Goal: Task Accomplishment & Management: Use online tool/utility

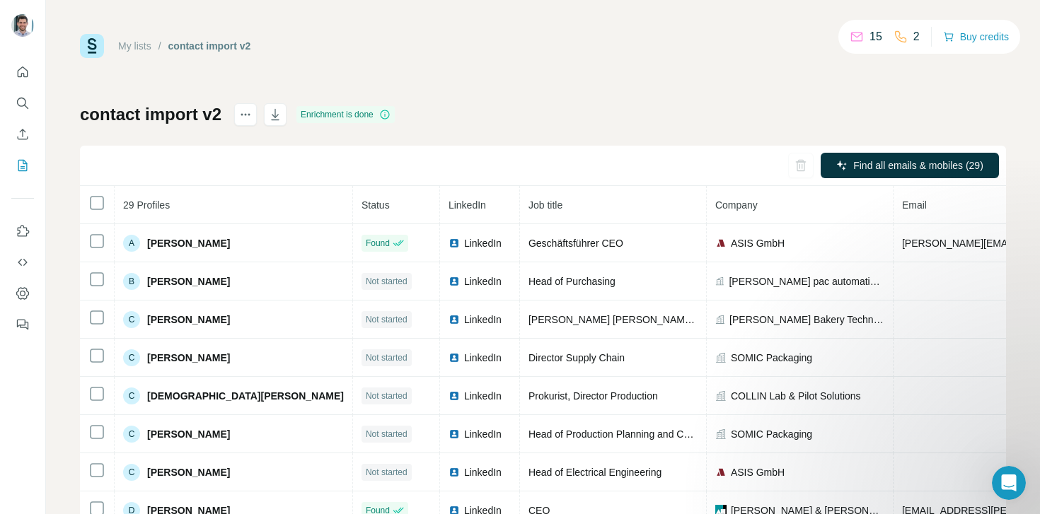
scroll to position [429, 162]
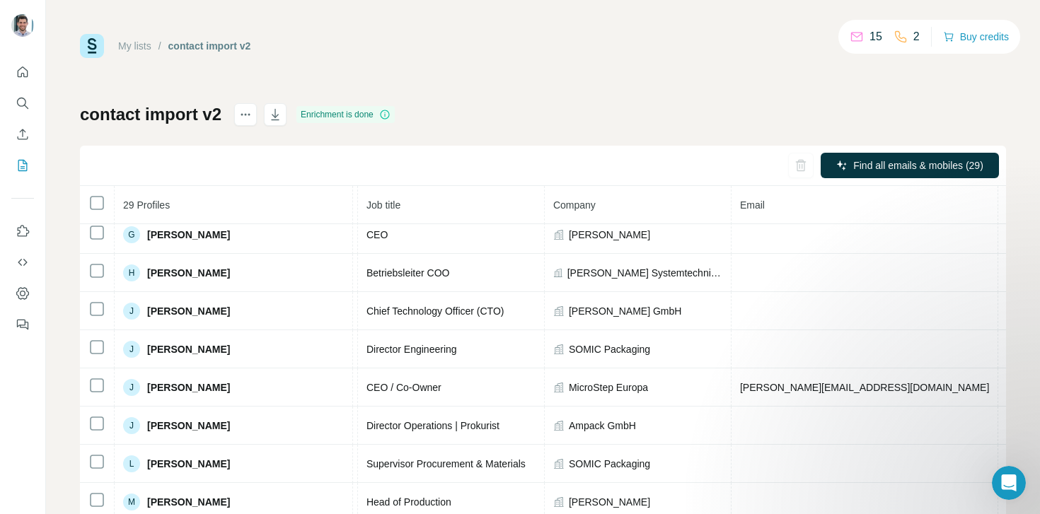
click at [137, 46] on link "My lists" at bounding box center [134, 45] width 33 height 11
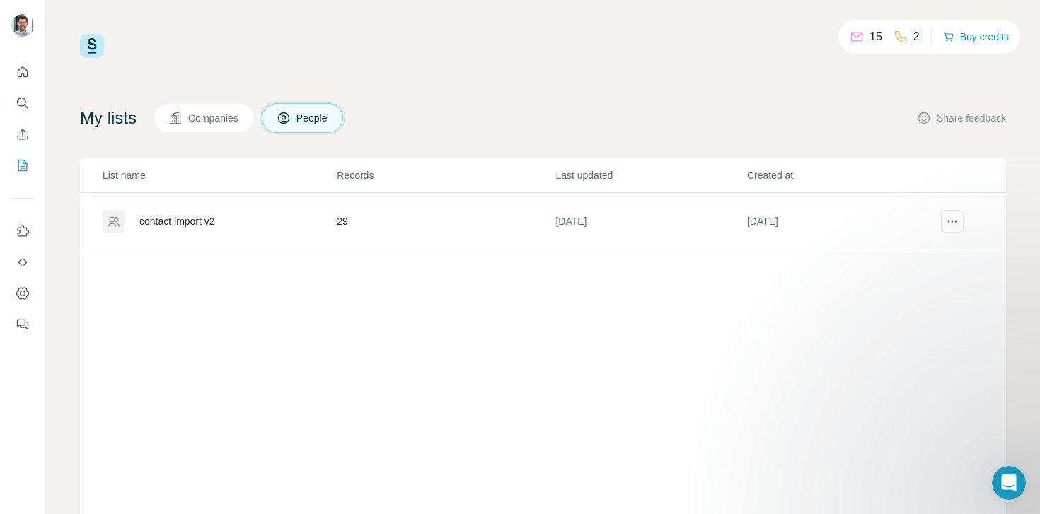
click at [243, 320] on div "List name Records Last updated Created at contact import v2 29 [DATE] [DATE]" at bounding box center [543, 349] width 926 height 382
click at [219, 120] on span "Companies" at bounding box center [214, 118] width 52 height 14
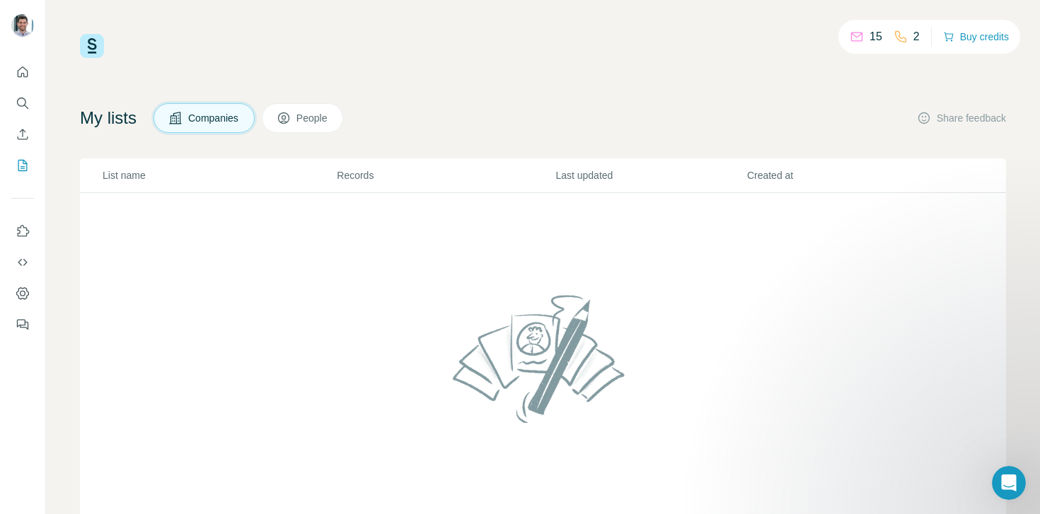
click at [308, 123] on span "People" at bounding box center [312, 118] width 33 height 14
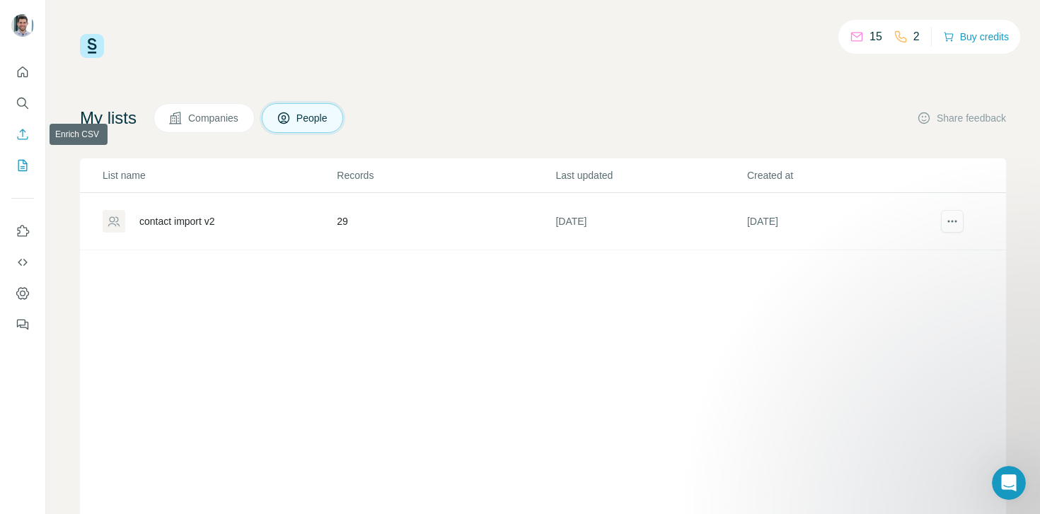
click at [30, 135] on button "Enrich CSV" at bounding box center [22, 134] width 23 height 25
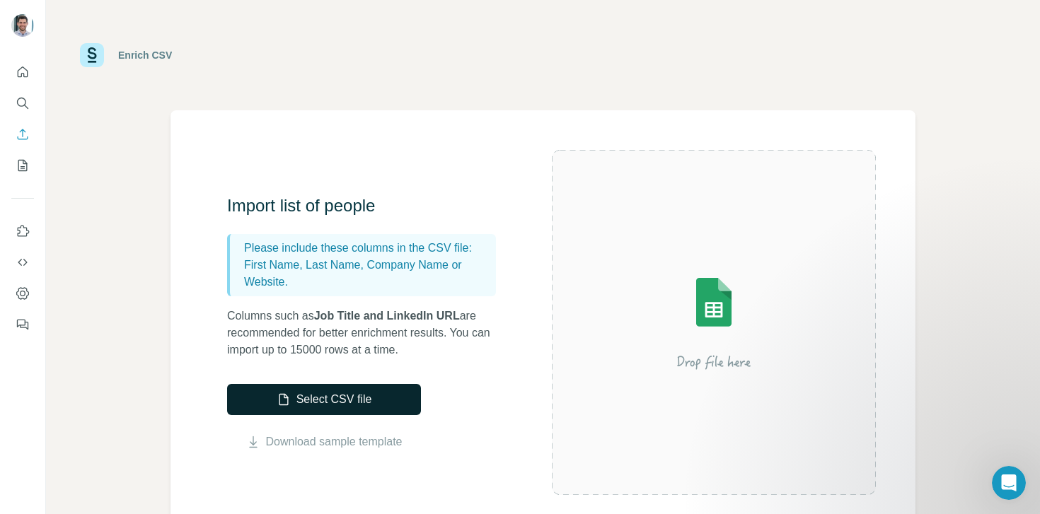
click at [351, 407] on button "Select CSV file" at bounding box center [324, 399] width 194 height 31
click at [406, 393] on button "Select CSV file" at bounding box center [324, 399] width 194 height 31
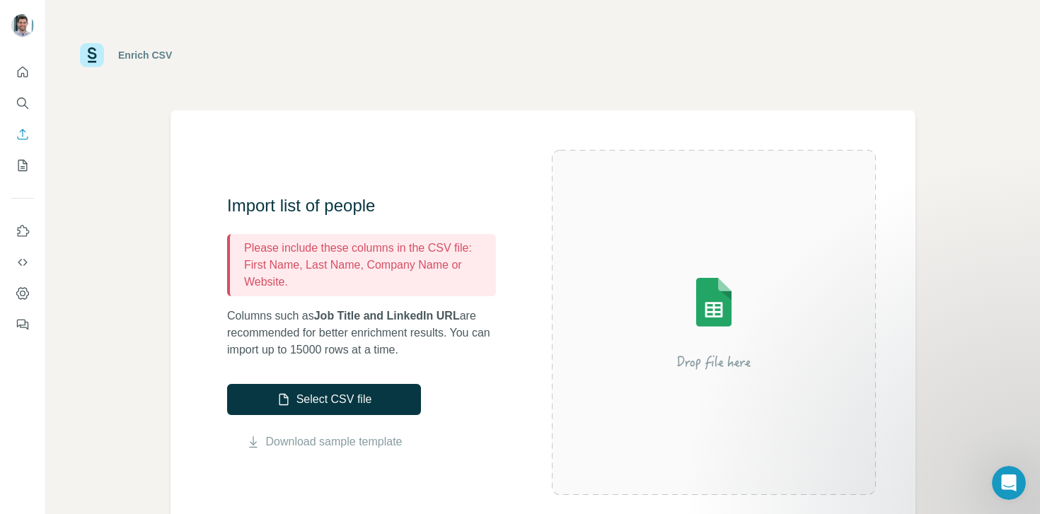
scroll to position [24, 0]
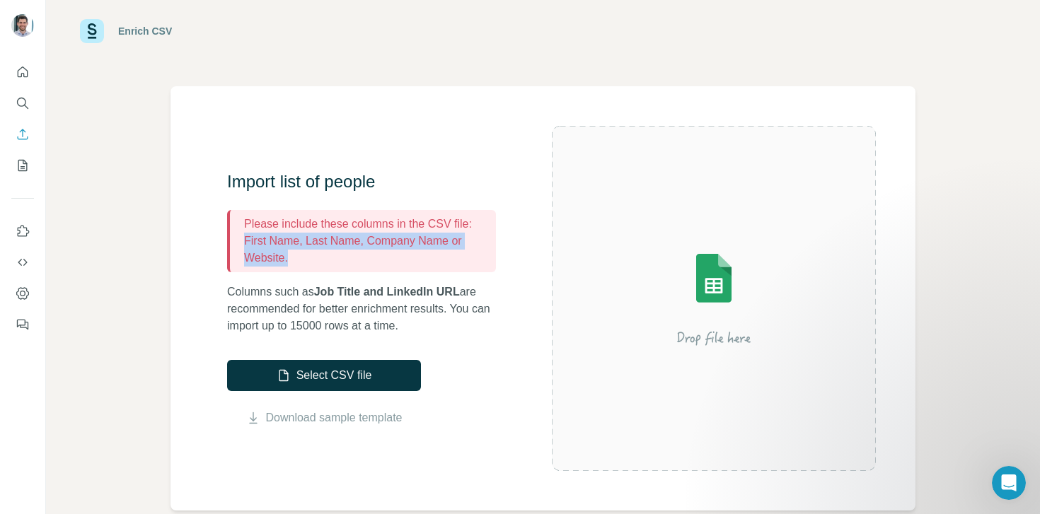
drag, startPoint x: 296, startPoint y: 260, endPoint x: 243, endPoint y: 242, distance: 55.2
click at [243, 242] on div "Please include these columns in the CSV file: First Name, Last Name, Company Na…" at bounding box center [361, 241] width 269 height 62
copy p "First Name, Last Name, Company Name or Website."
click at [295, 361] on button "Select CSV file" at bounding box center [324, 375] width 194 height 31
click at [458, 324] on p "Columns such as Job Title and LinkedIn URL are recommended for better enrichmen…" at bounding box center [368, 309] width 283 height 51
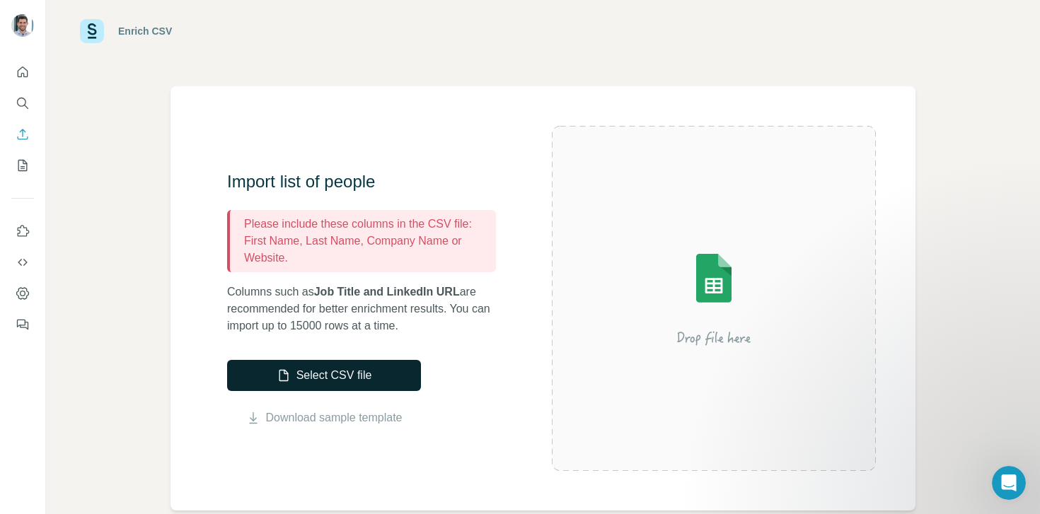
click at [383, 385] on button "Select CSV file" at bounding box center [324, 375] width 194 height 31
click at [353, 419] on link "Download sample template" at bounding box center [334, 418] width 137 height 17
click at [312, 345] on div "Import list of people Please include these columns in the CSV file: First Name,…" at bounding box center [389, 298] width 325 height 256
click at [318, 371] on button "Select CSV file" at bounding box center [324, 375] width 194 height 31
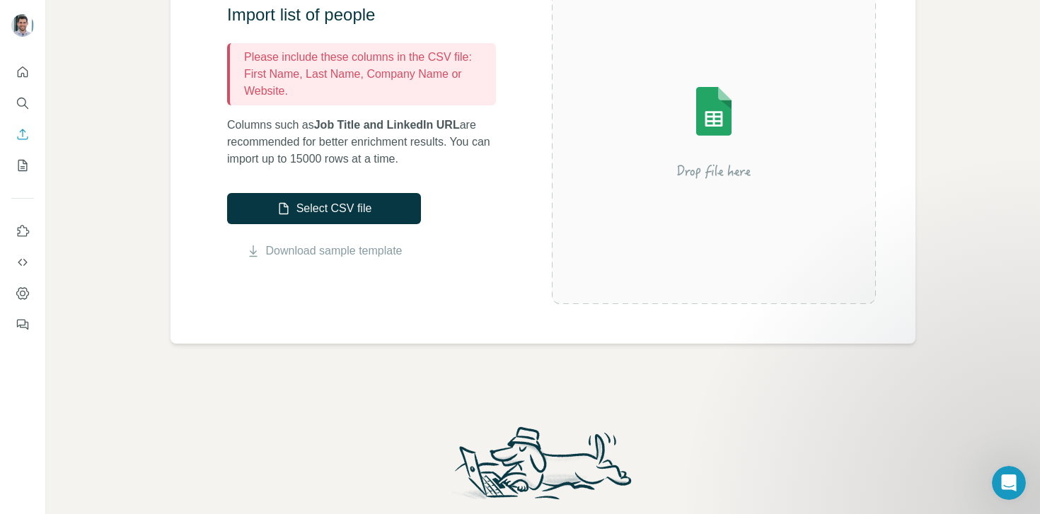
scroll to position [95, 0]
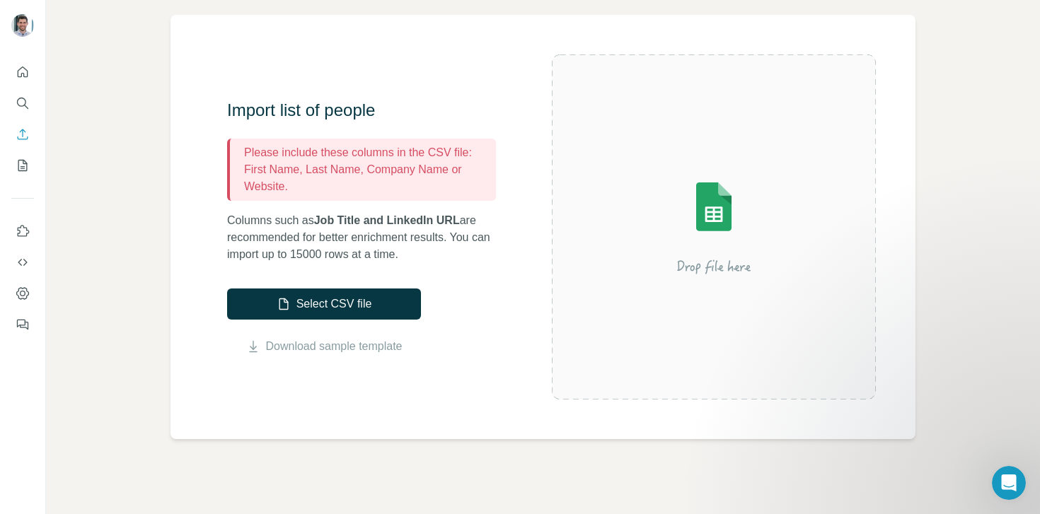
click at [708, 237] on img at bounding box center [713, 227] width 255 height 170
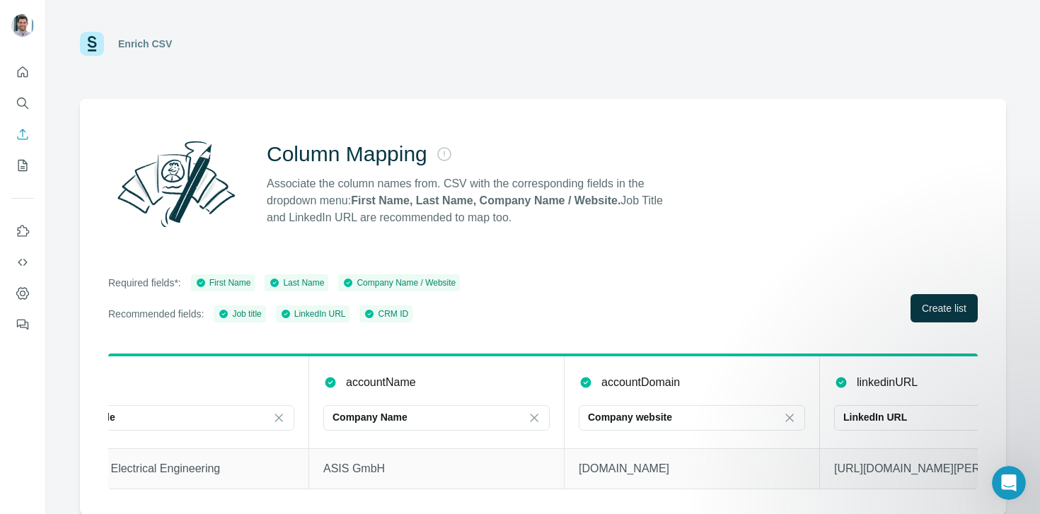
scroll to position [0, 919]
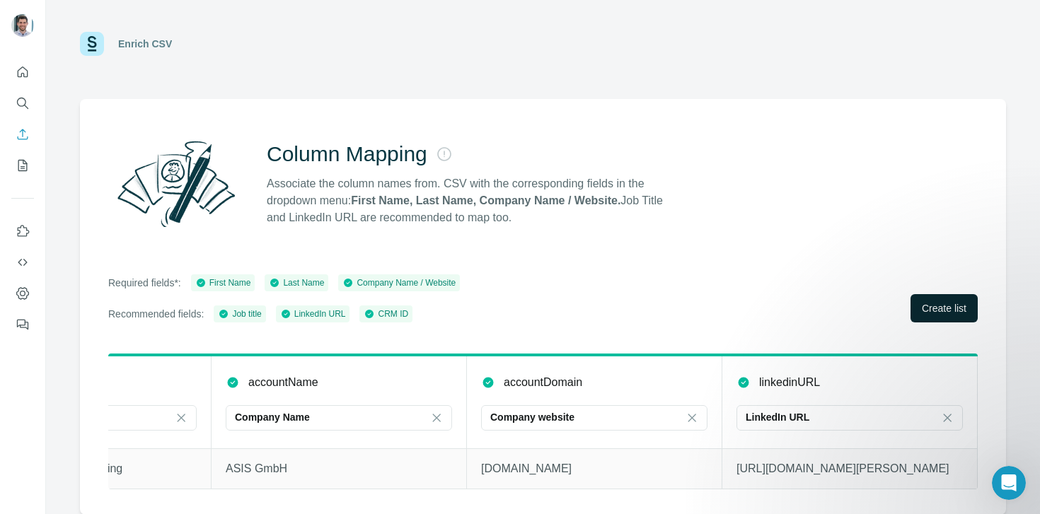
click at [935, 313] on span "Create list" at bounding box center [944, 308] width 45 height 14
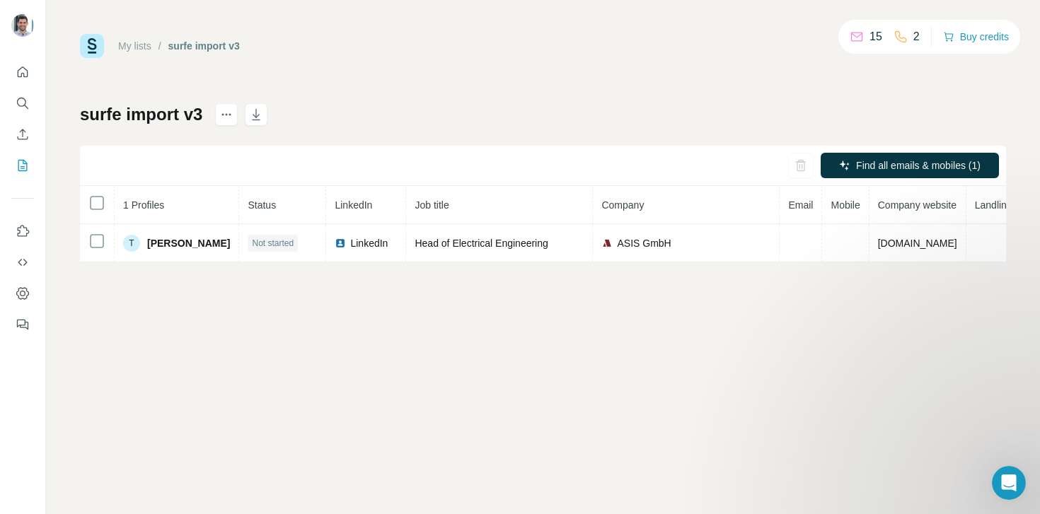
click at [373, 324] on div "My lists / surfe import v3 15 2 Buy credits surfe import v3 Find all emails & m…" at bounding box center [543, 257] width 994 height 514
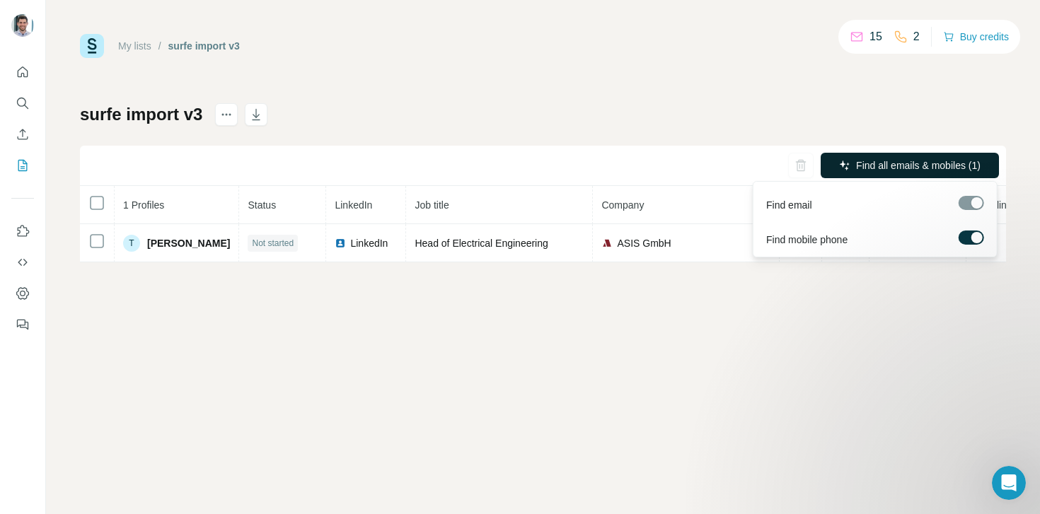
click at [878, 164] on span "Find all emails & mobiles (1)" at bounding box center [918, 165] width 124 height 14
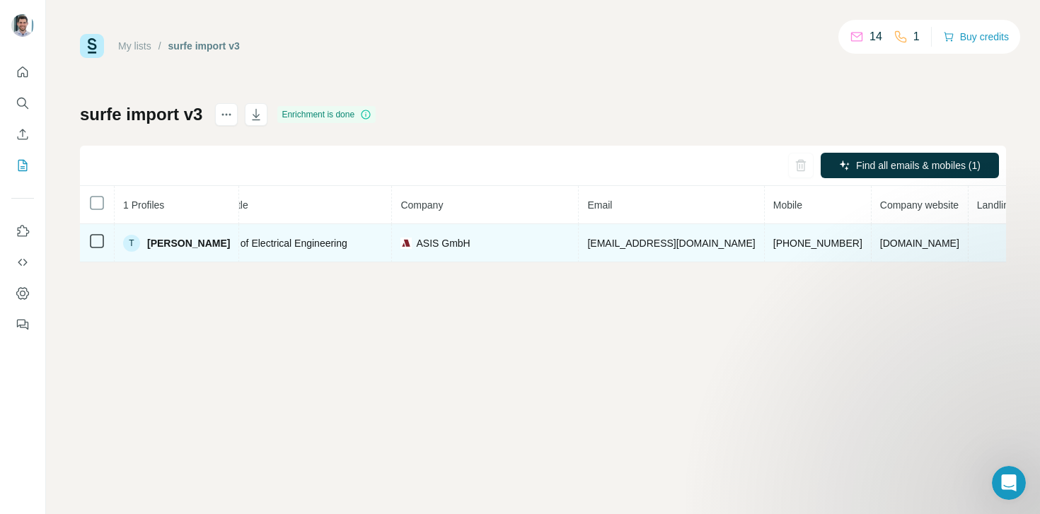
scroll to position [0, 206]
drag, startPoint x: 701, startPoint y: 241, endPoint x: 782, endPoint y: 246, distance: 80.8
click at [782, 246] on td "[PHONE_NUMBER]" at bounding box center [813, 243] width 107 height 38
copy span "[PHONE_NUMBER]"
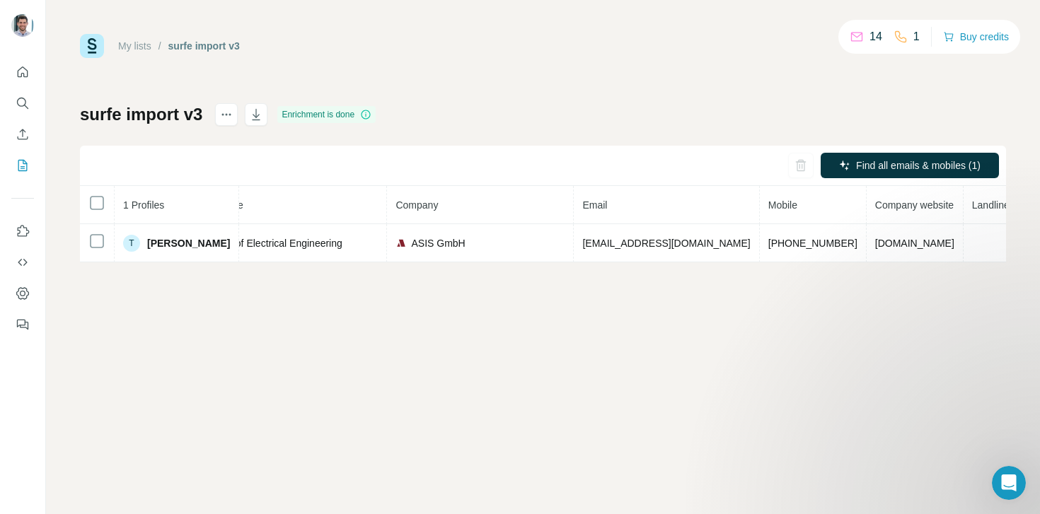
click at [598, 291] on div "My lists / surfe import v3 14 1 Buy credits surfe import v3 Enrichment is done …" at bounding box center [543, 257] width 994 height 514
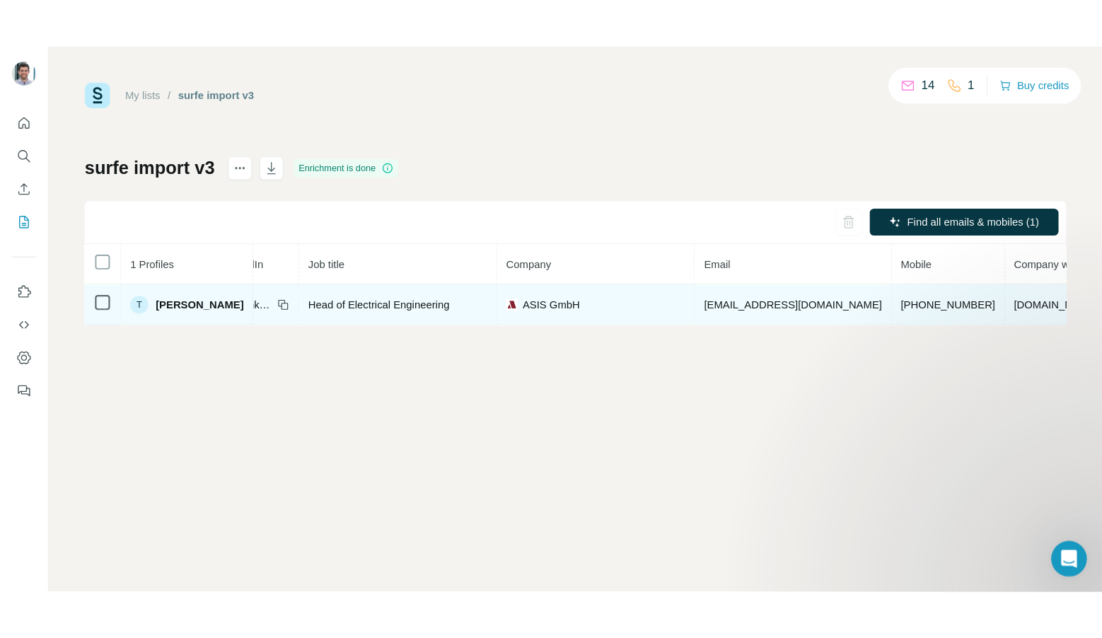
scroll to position [0, 0]
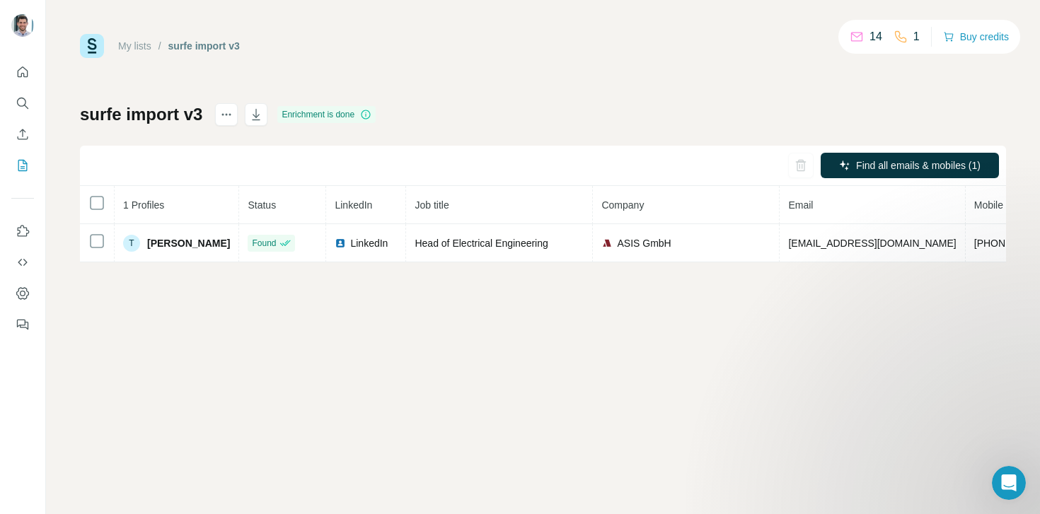
click at [539, 105] on div "surfe import v3 Enrichment is done Find all emails & mobiles (1) 1 Profiles Sta…" at bounding box center [543, 182] width 926 height 159
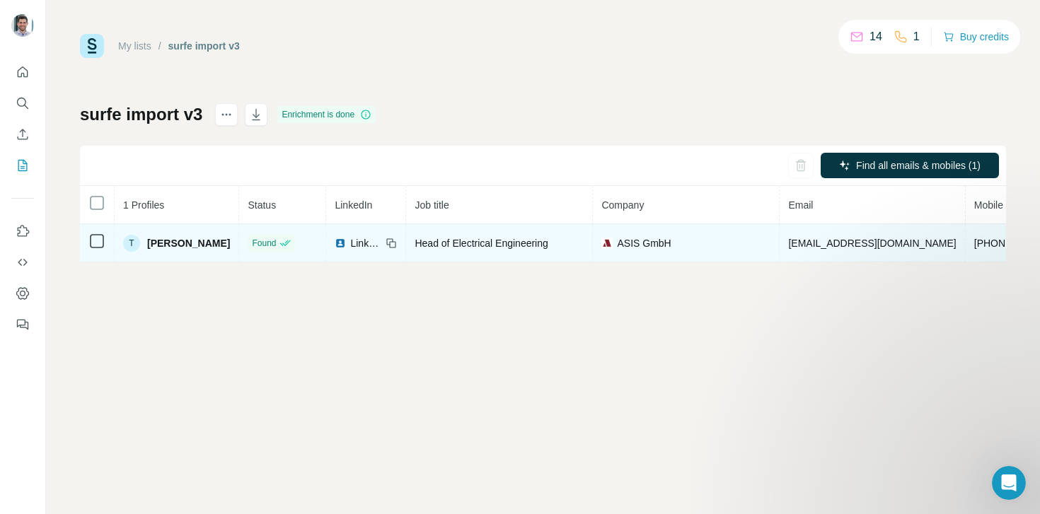
click at [368, 239] on span "LinkedIn" at bounding box center [365, 243] width 31 height 14
